Goal: Check status

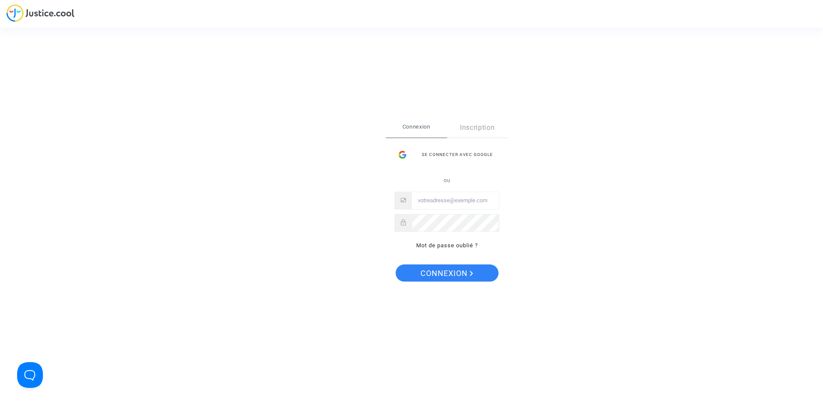
type input "Novemberf@live.fr"
click at [450, 274] on span "Connexion" at bounding box center [447, 274] width 53 height 18
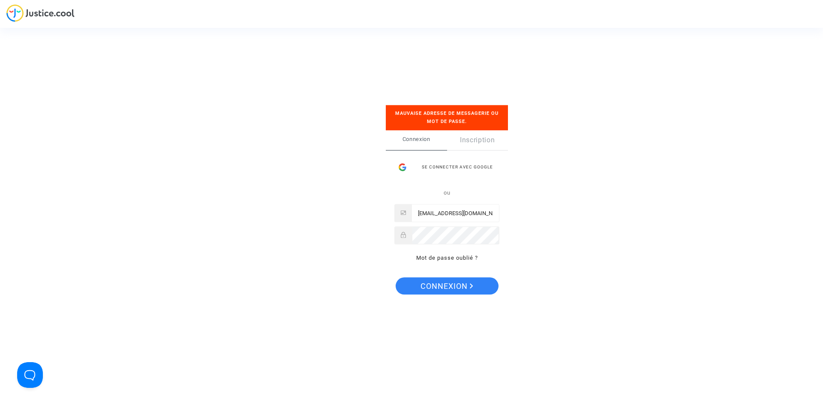
click at [454, 166] on div "Se connecter avec Google" at bounding box center [446, 167] width 105 height 17
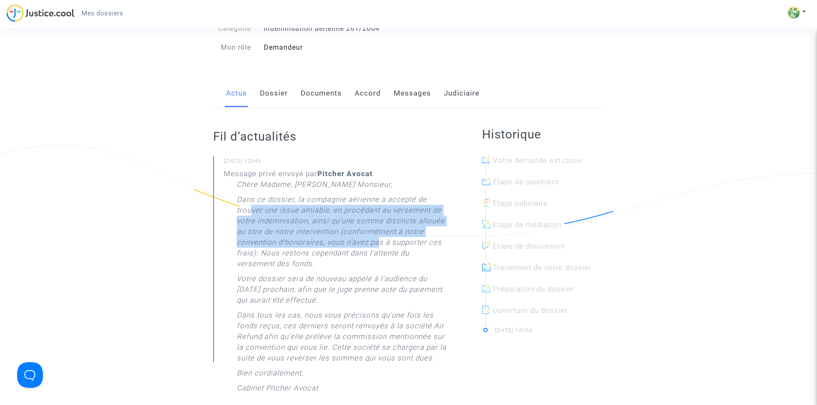
drag, startPoint x: 252, startPoint y: 209, endPoint x: 378, endPoint y: 242, distance: 130.3
click at [378, 242] on p "Dans ce dossier, la compagnie aérienne a accepté de trouver une issue amiable, …" at bounding box center [342, 233] width 211 height 79
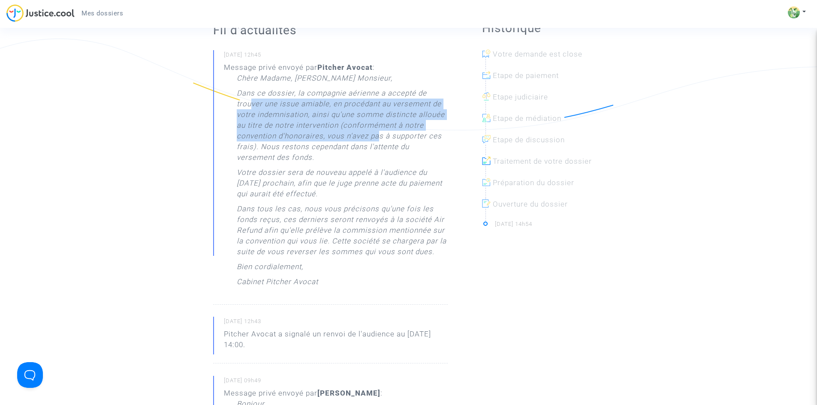
scroll to position [214, 0]
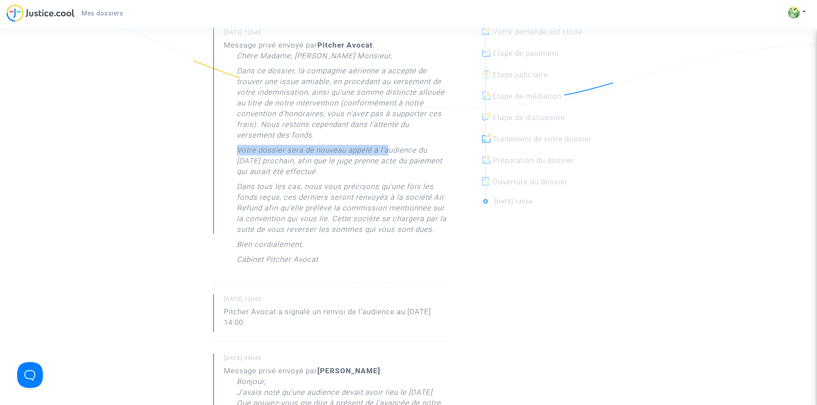
drag, startPoint x: 386, startPoint y: 146, endPoint x: 416, endPoint y: 144, distance: 29.6
click at [416, 145] on p "Votre dossier sera de nouveau appelé à l'audience du [DATE] prochain, afin que …" at bounding box center [342, 163] width 211 height 36
click at [312, 163] on p "Votre dossier sera de nouveau appelé à l'audience du [DATE] prochain, afin que …" at bounding box center [342, 163] width 211 height 36
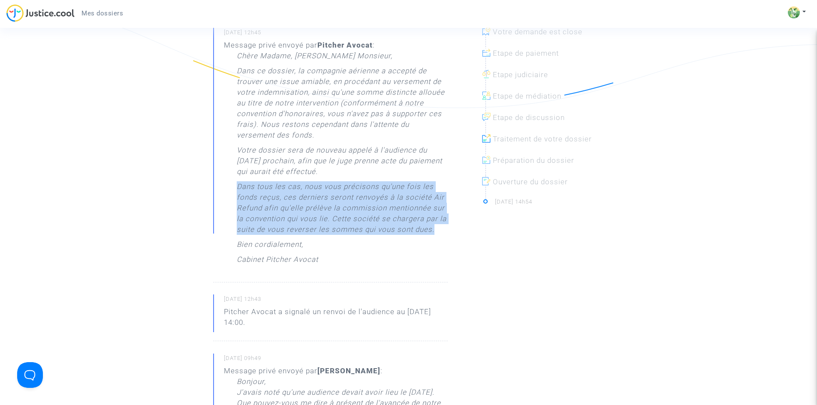
drag, startPoint x: 236, startPoint y: 187, endPoint x: 442, endPoint y: 231, distance: 210.0
click at [442, 231] on div "Message privé envoyé par [PERSON_NAME] : [PERSON_NAME] Madame, [PERSON_NAME] Mo…" at bounding box center [336, 154] width 224 height 229
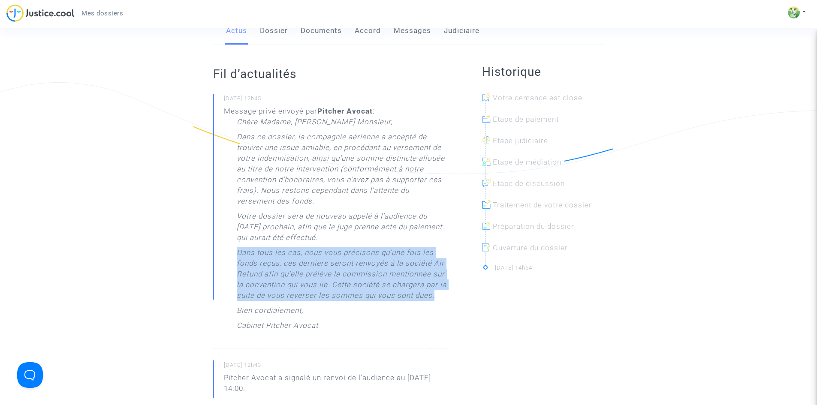
scroll to position [86, 0]
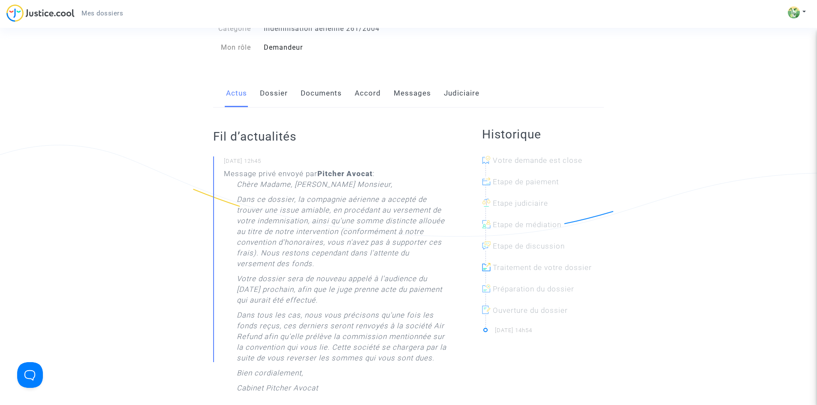
click at [395, 191] on div "Chère Madame, [PERSON_NAME] Monsieur, Dans ce dossier, la compagnie aérienne a …" at bounding box center [342, 288] width 211 height 219
click at [225, 172] on div "Message privé envoyé par [PERSON_NAME] : [PERSON_NAME] Madame, [PERSON_NAME] Mo…" at bounding box center [336, 283] width 224 height 229
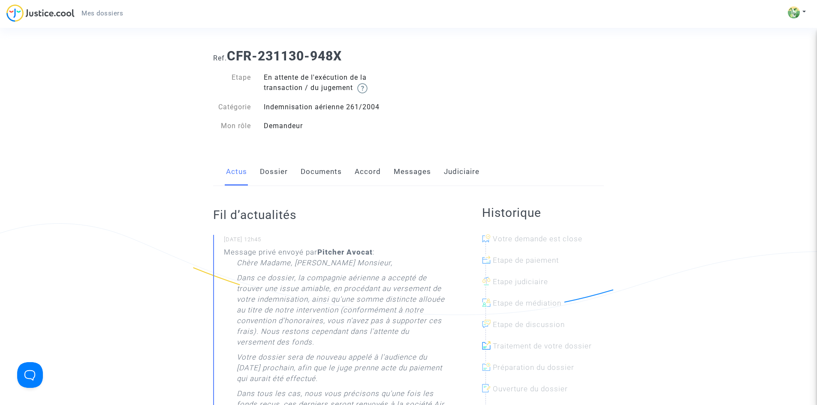
scroll to position [0, 0]
